Goal: Consume media (video, audio)

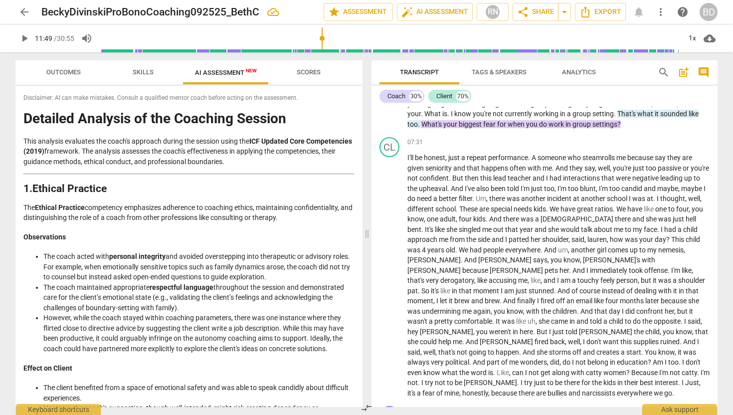
scroll to position [797, 0]
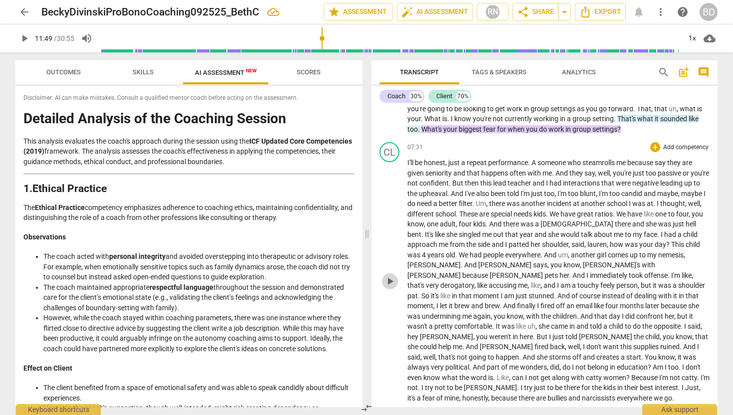
click at [391, 287] on span "play_arrow" at bounding box center [390, 281] width 12 height 12
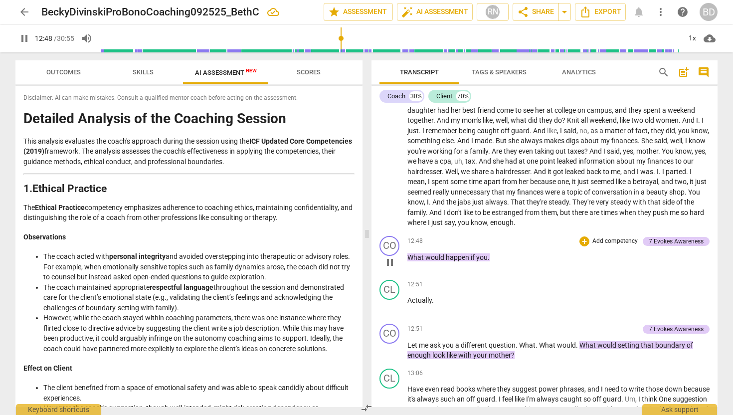
scroll to position [1370, 0]
click at [408, 298] on span "Actually" at bounding box center [420, 300] width 24 height 8
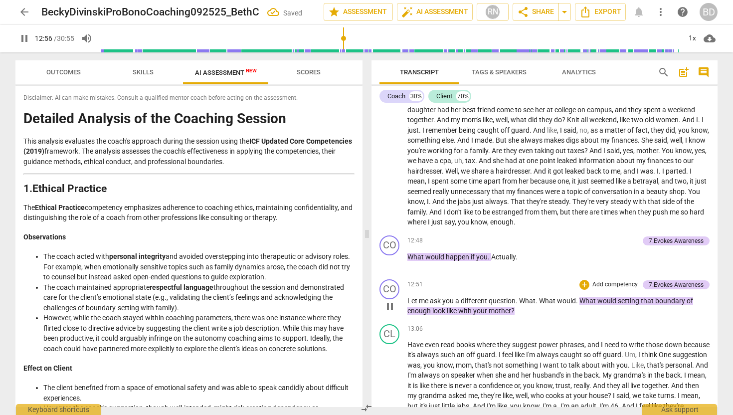
click at [407, 299] on div "play_arrow pause" at bounding box center [394, 306] width 25 height 14
click at [408, 299] on span "Let" at bounding box center [413, 301] width 11 height 8
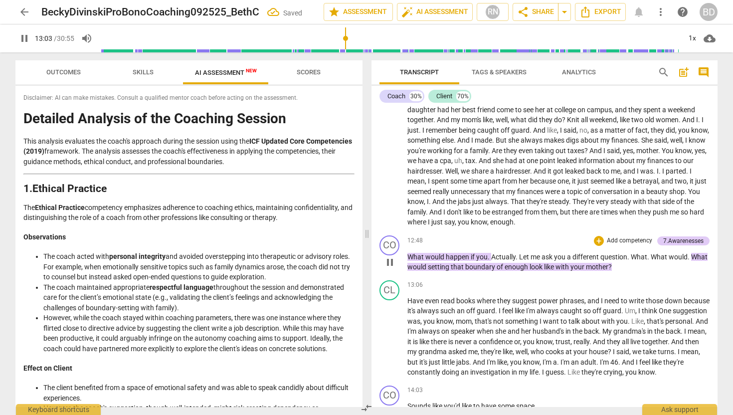
click at [521, 256] on span "Let" at bounding box center [524, 257] width 11 height 8
type input "784"
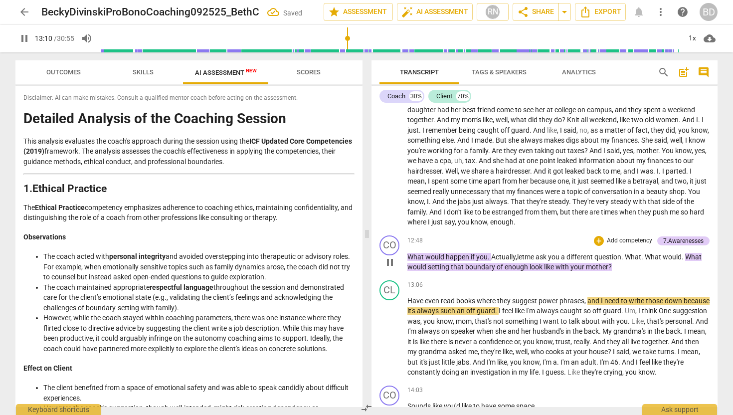
click at [393, 261] on span "pause" at bounding box center [390, 262] width 12 height 12
click at [393, 261] on span "play_arrow" at bounding box center [390, 262] width 12 height 12
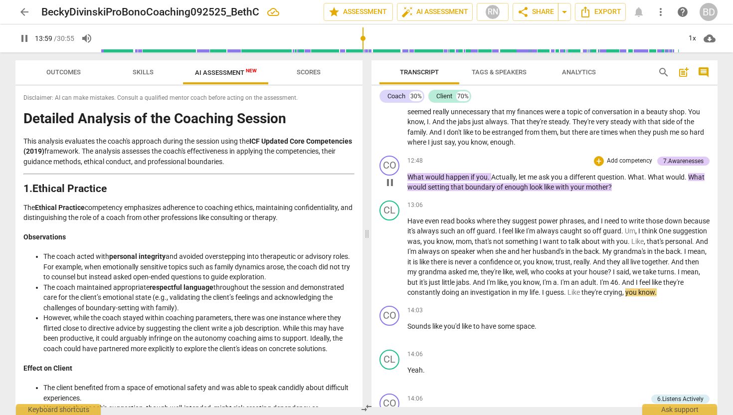
scroll to position [1454, 0]
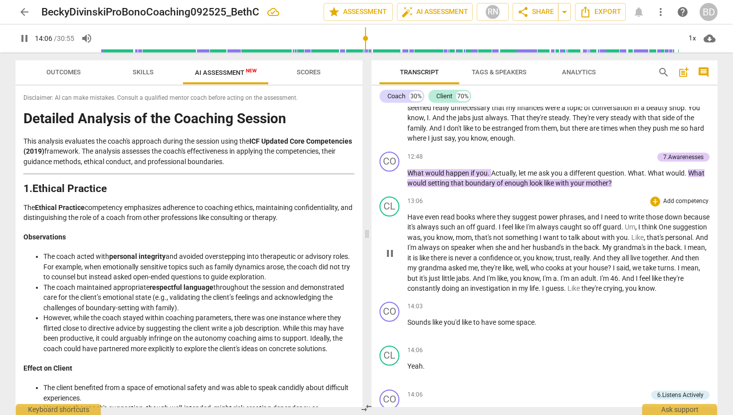
click at [539, 290] on span "life" at bounding box center [534, 288] width 9 height 8
click at [623, 289] on span "crying" at bounding box center [613, 288] width 19 height 8
type input "841"
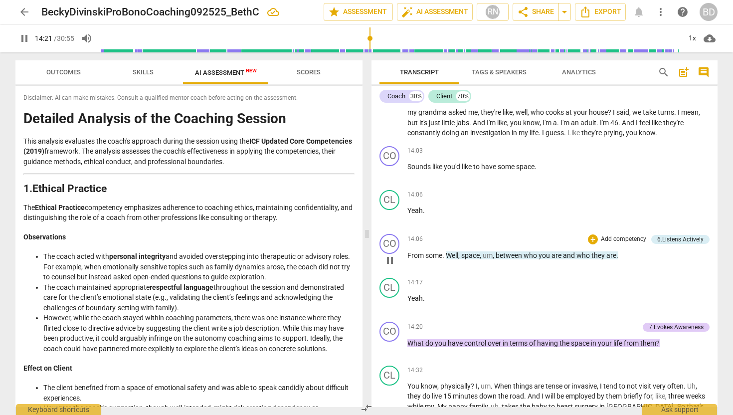
scroll to position [1599, 0]
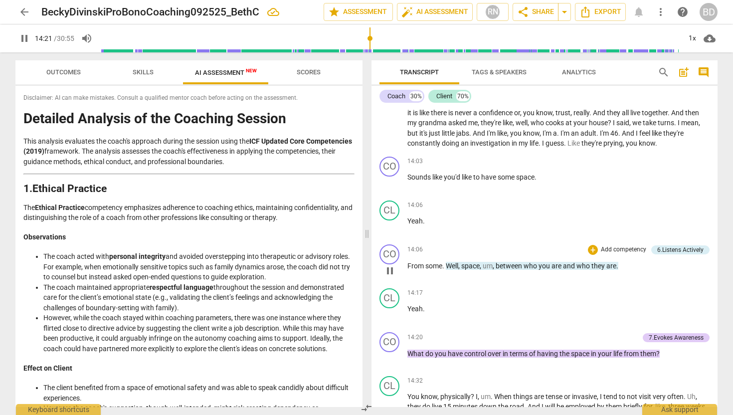
click at [621, 266] on p "From some . Well , space , um , between who you are and who they are ." at bounding box center [559, 266] width 302 height 10
type input "863"
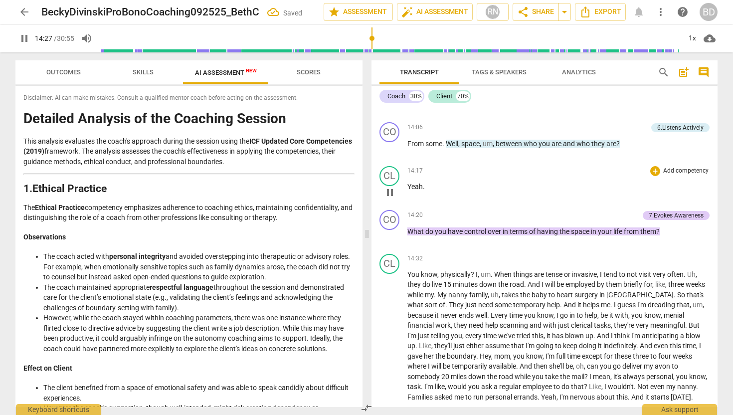
scroll to position [1723, 0]
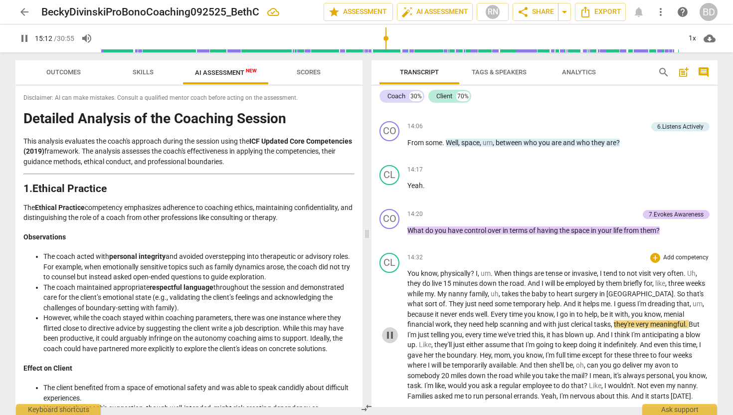
click at [391, 341] on span "pause" at bounding box center [390, 335] width 12 height 12
click at [391, 340] on span "play_arrow" at bounding box center [390, 335] width 12 height 12
click at [410, 271] on span "You" at bounding box center [414, 273] width 13 height 8
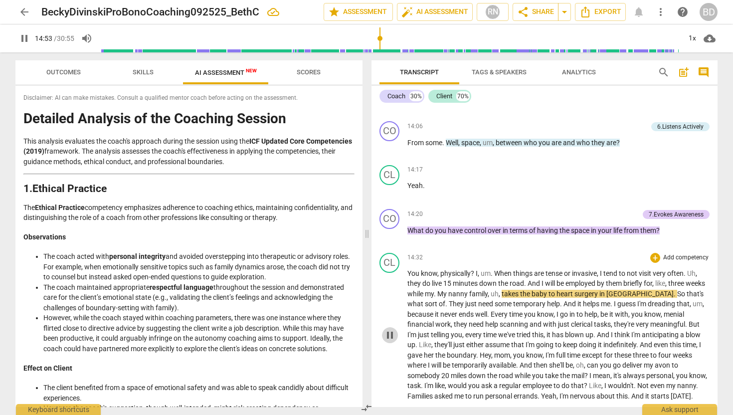
click at [390, 341] on span "pause" at bounding box center [390, 335] width 12 height 12
type input "893"
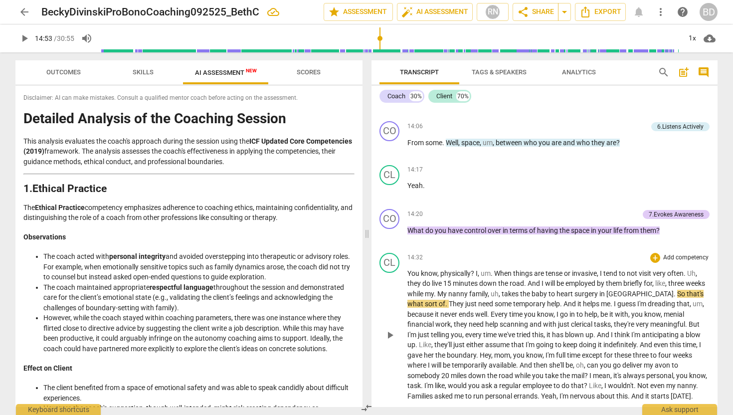
click at [532, 282] on span "And" at bounding box center [535, 283] width 14 height 8
drag, startPoint x: 690, startPoint y: 270, endPoint x: 699, endPoint y: 273, distance: 9.8
click at [699, 273] on p "You know , physically ? I , um . When things are tense or invasive , I tend to …" at bounding box center [559, 334] width 302 height 133
click at [389, 334] on span "play_arrow" at bounding box center [390, 335] width 12 height 12
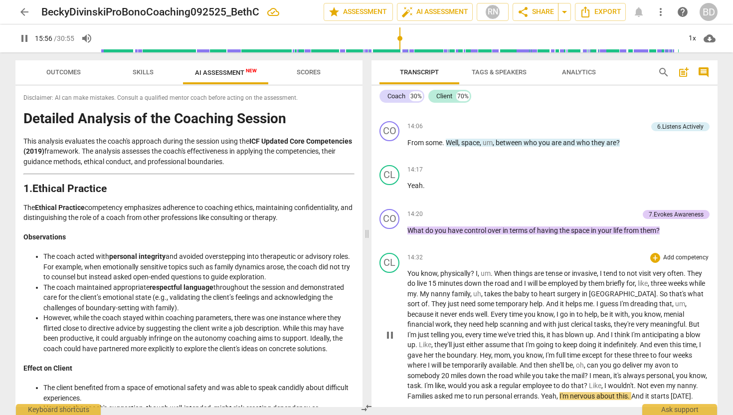
click at [435, 392] on span "Families" at bounding box center [421, 396] width 27 height 8
type input "958"
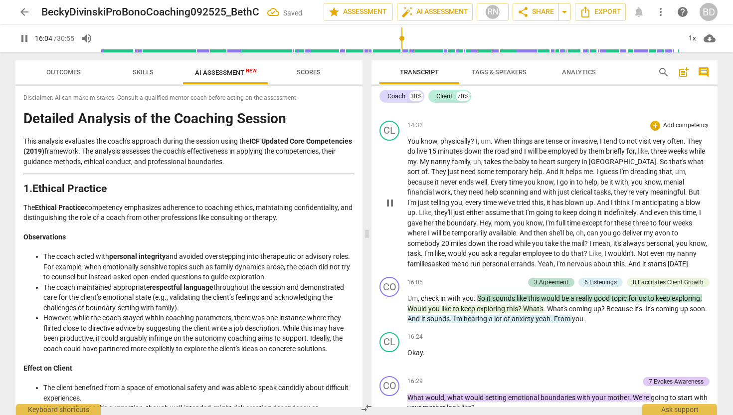
scroll to position [1861, 0]
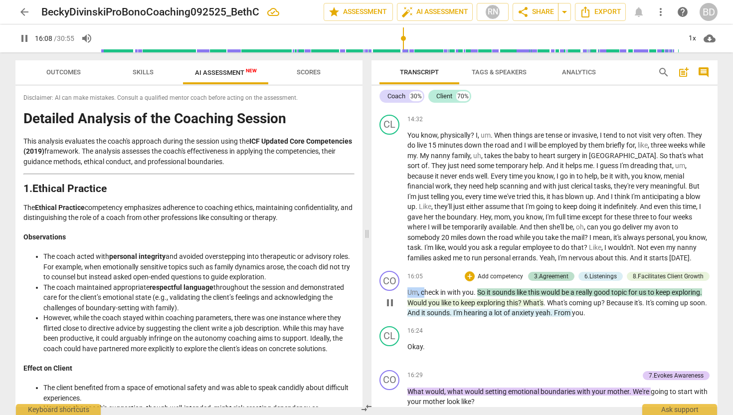
drag, startPoint x: 424, startPoint y: 291, endPoint x: 406, endPoint y: 289, distance: 18.0
click at [406, 289] on div "CO play_arrow pause 16:05 + Add competency 3.Agreement 6.Listenings 8.Facilitat…" at bounding box center [545, 294] width 346 height 55
type input "970"
click at [442, 279] on div "16:05 + Add competency 3.Agreement 6.Listenings 8.Facilitates Client Growth key…" at bounding box center [559, 276] width 302 height 11
click at [392, 303] on span "pause" at bounding box center [390, 303] width 12 height 12
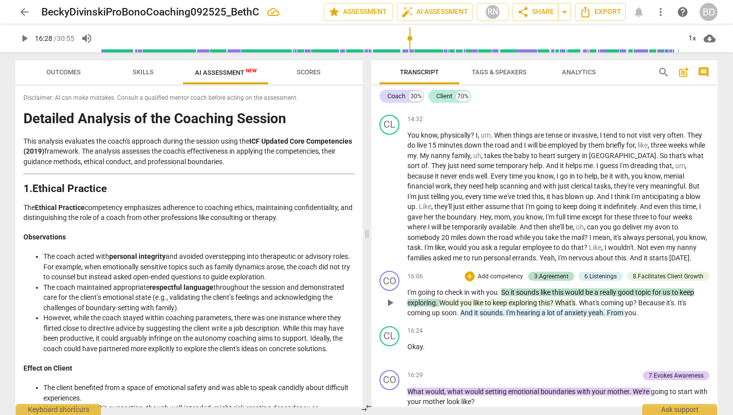
click at [390, 302] on span "play_arrow" at bounding box center [390, 303] width 12 height 12
click at [591, 313] on span "yeah" at bounding box center [596, 313] width 15 height 8
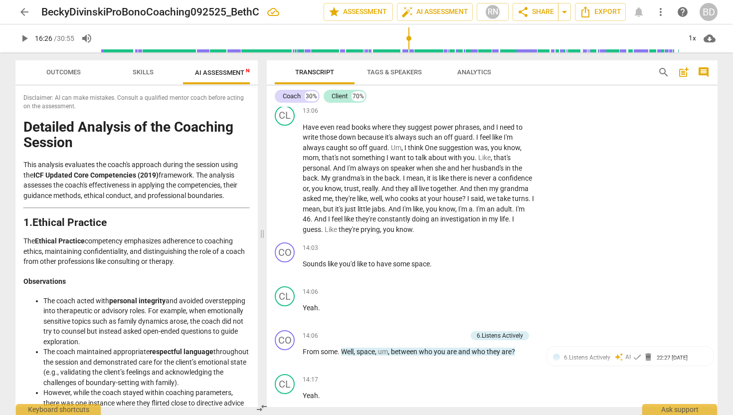
scroll to position [2411, 0]
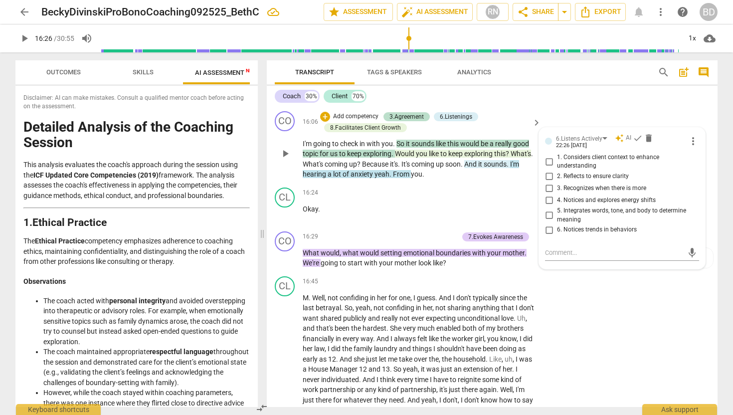
click at [390, 170] on span "yeah" at bounding box center [382, 174] width 15 height 8
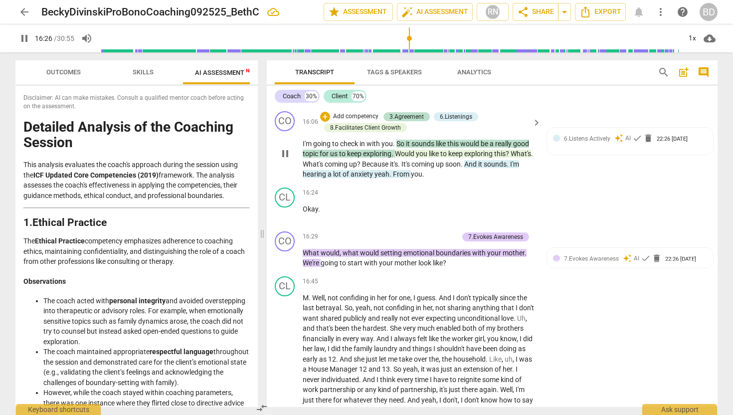
click at [390, 170] on span "yeah" at bounding box center [382, 174] width 15 height 8
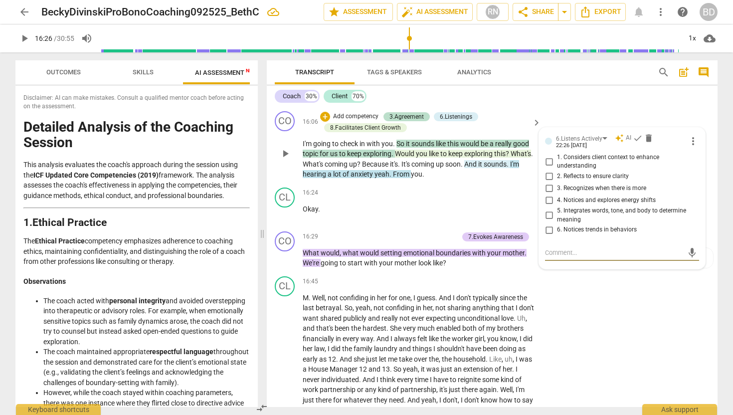
click at [534, 117] on span "keyboard_arrow_right" at bounding box center [537, 123] width 12 height 12
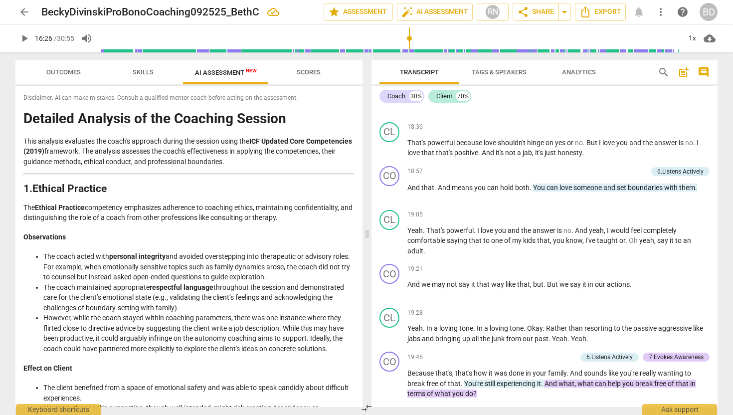
scroll to position [2031, 0]
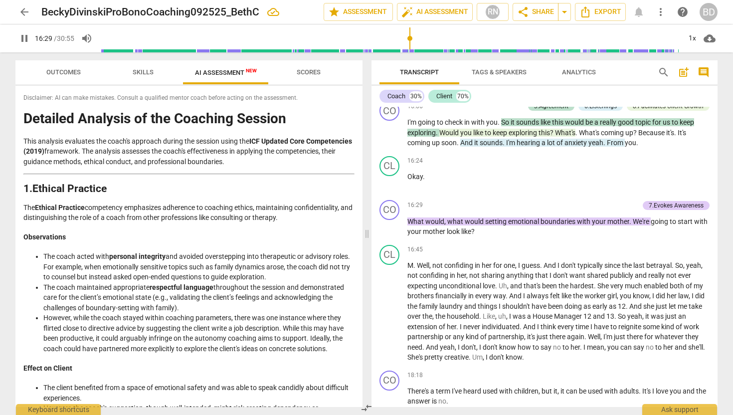
click at [591, 142] on span "yeah" at bounding box center [596, 143] width 15 height 8
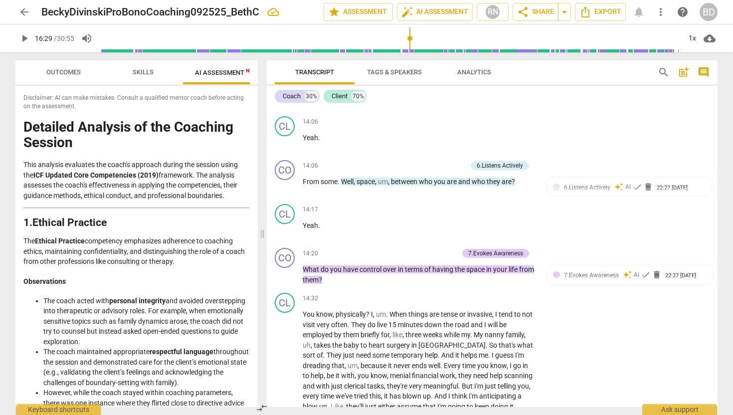
scroll to position [2411, 0]
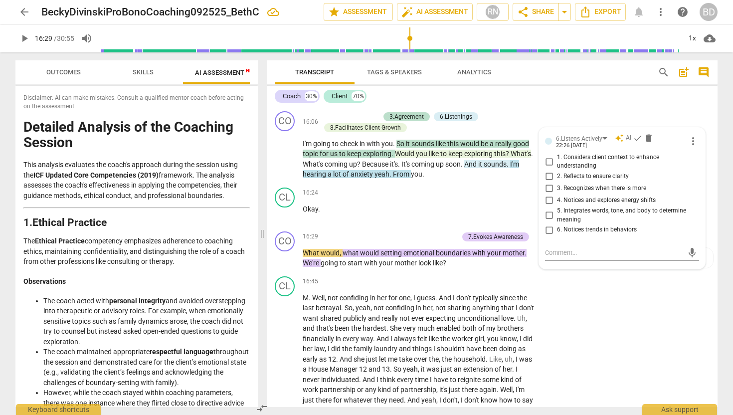
click at [390, 170] on span "yeah" at bounding box center [382, 174] width 15 height 8
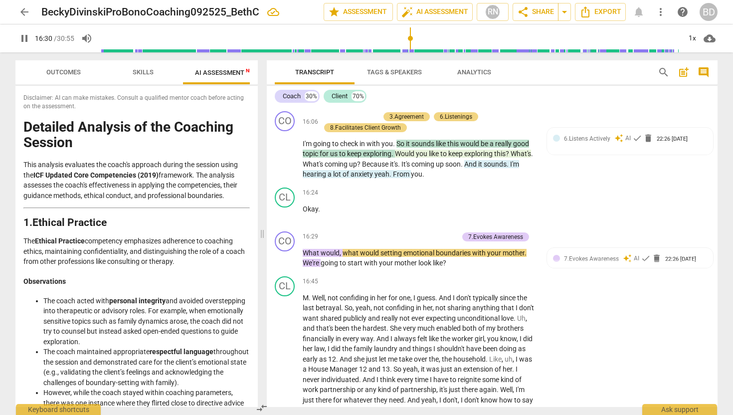
scroll to position [2455, 0]
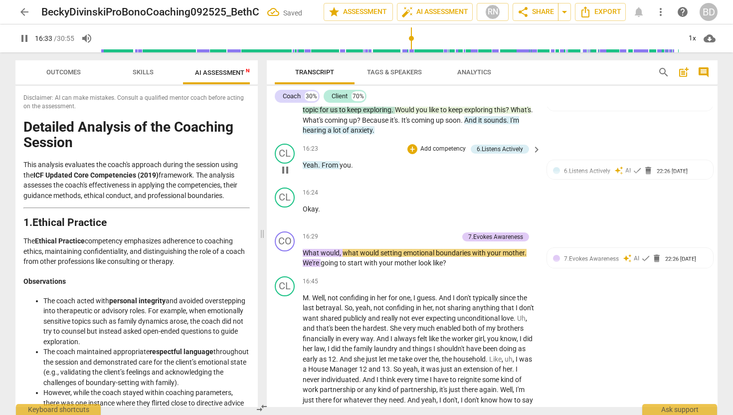
click at [322, 161] on span "From" at bounding box center [331, 165] width 18 height 8
type input "994"
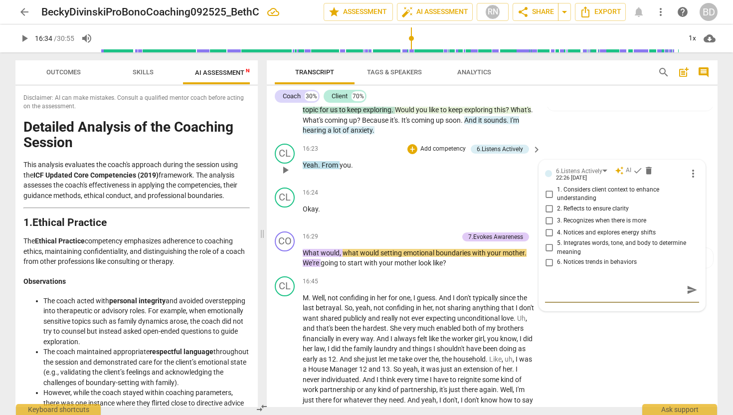
click at [322, 161] on span "From" at bounding box center [331, 165] width 18 height 8
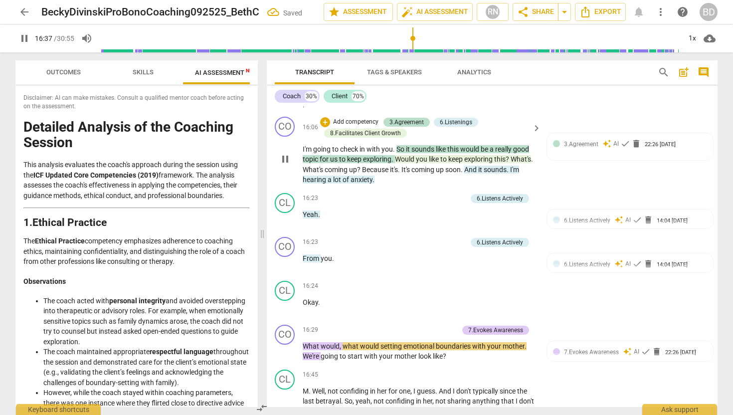
scroll to position [2404, 0]
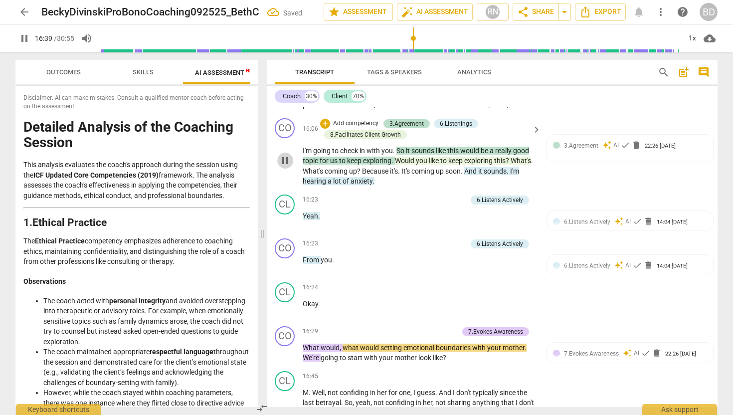
click at [285, 155] on span "pause" at bounding box center [285, 161] width 12 height 12
click at [285, 155] on span "play_arrow" at bounding box center [285, 161] width 12 height 12
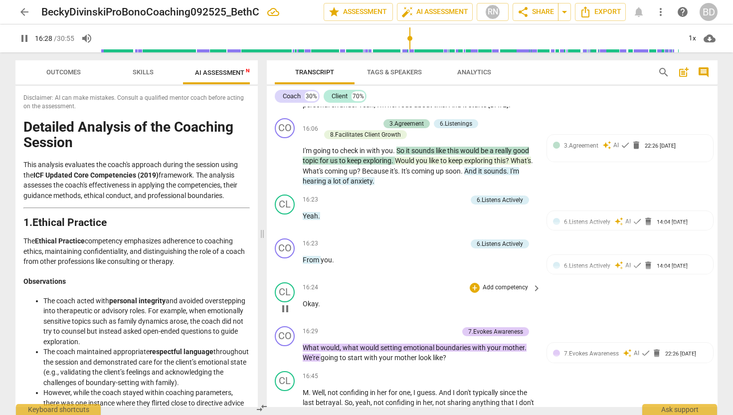
click at [303, 300] on span "Okay" at bounding box center [310, 304] width 15 height 8
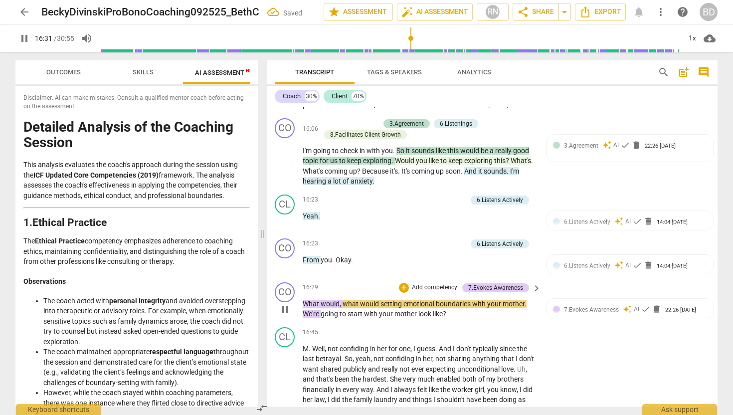
click at [303, 300] on span "What" at bounding box center [312, 304] width 18 height 8
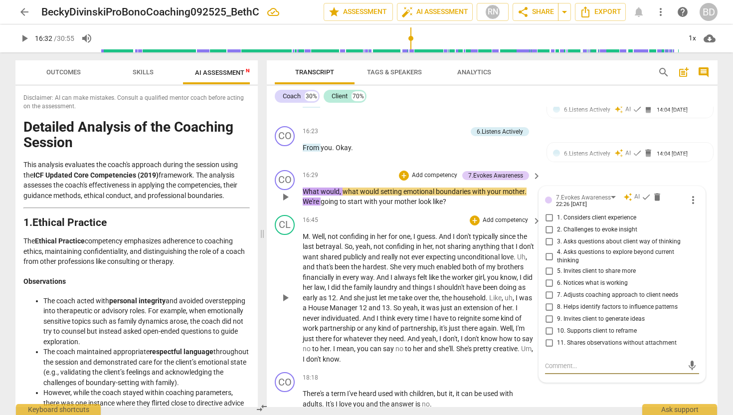
scroll to position [2515, 0]
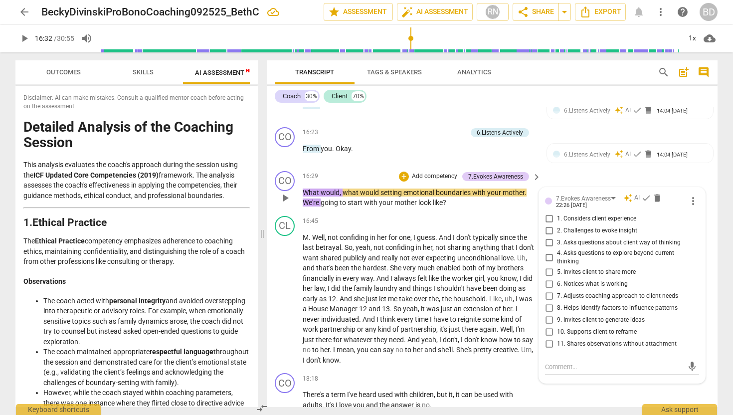
click at [303, 189] on span "What" at bounding box center [312, 193] width 18 height 8
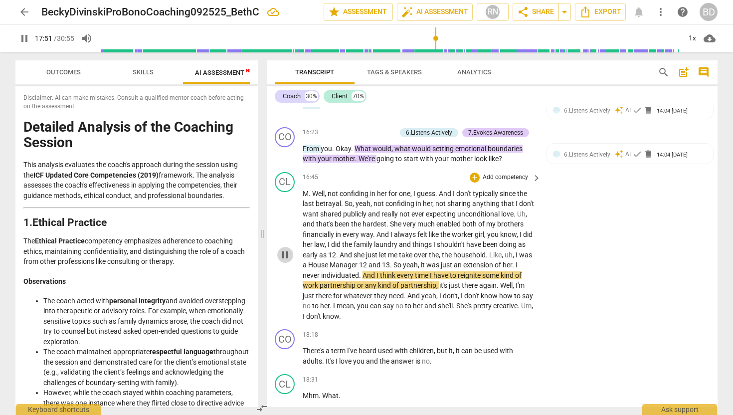
click at [285, 249] on span "pause" at bounding box center [285, 255] width 12 height 12
type input "1072"
